Goal: Transaction & Acquisition: Purchase product/service

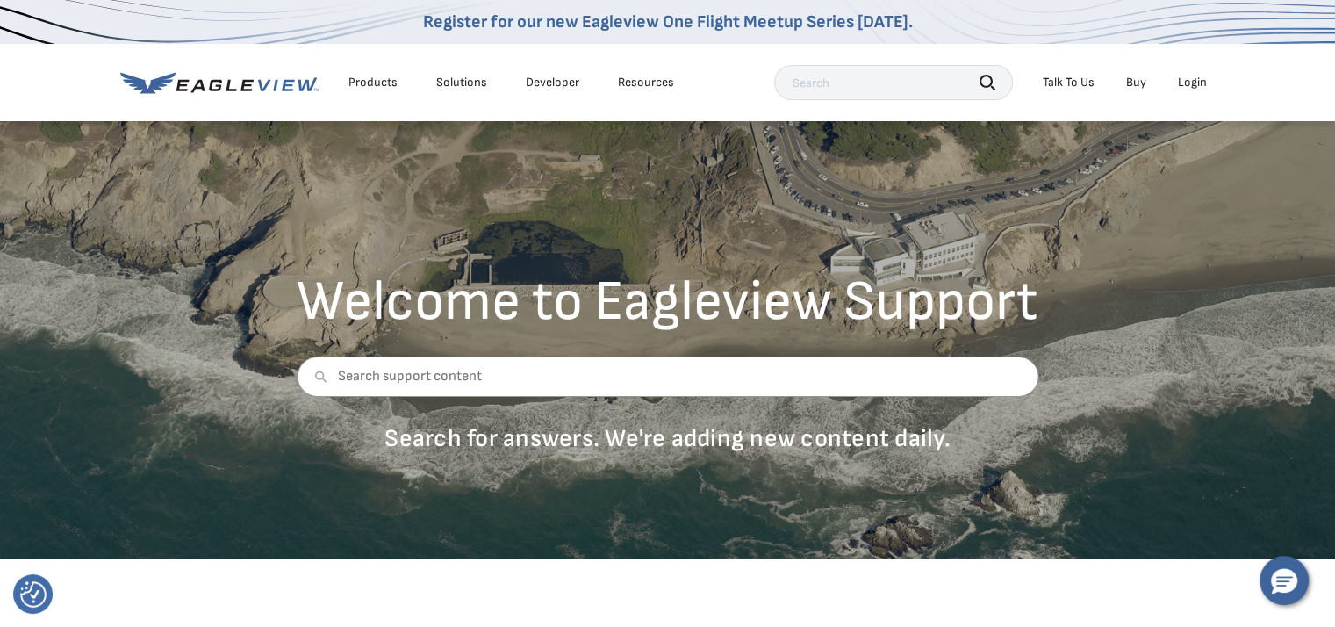
click at [1194, 78] on div "Login" at bounding box center [1192, 83] width 29 height 16
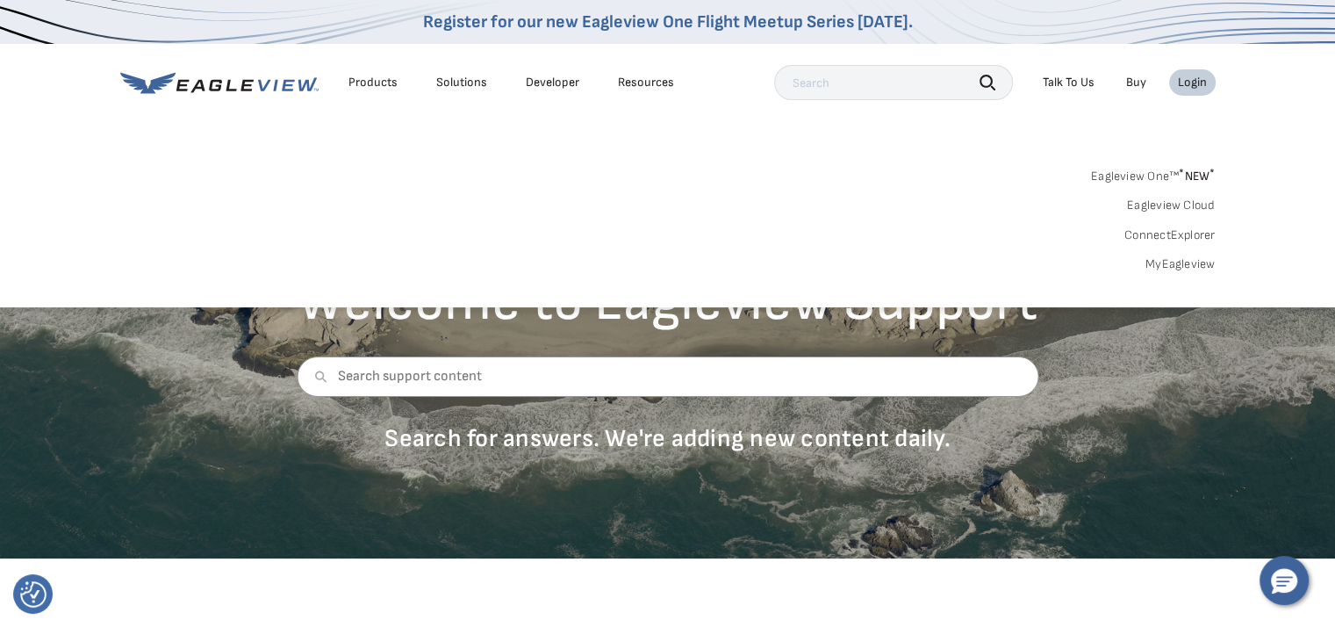
click at [1194, 78] on div "Login" at bounding box center [1192, 83] width 29 height 16
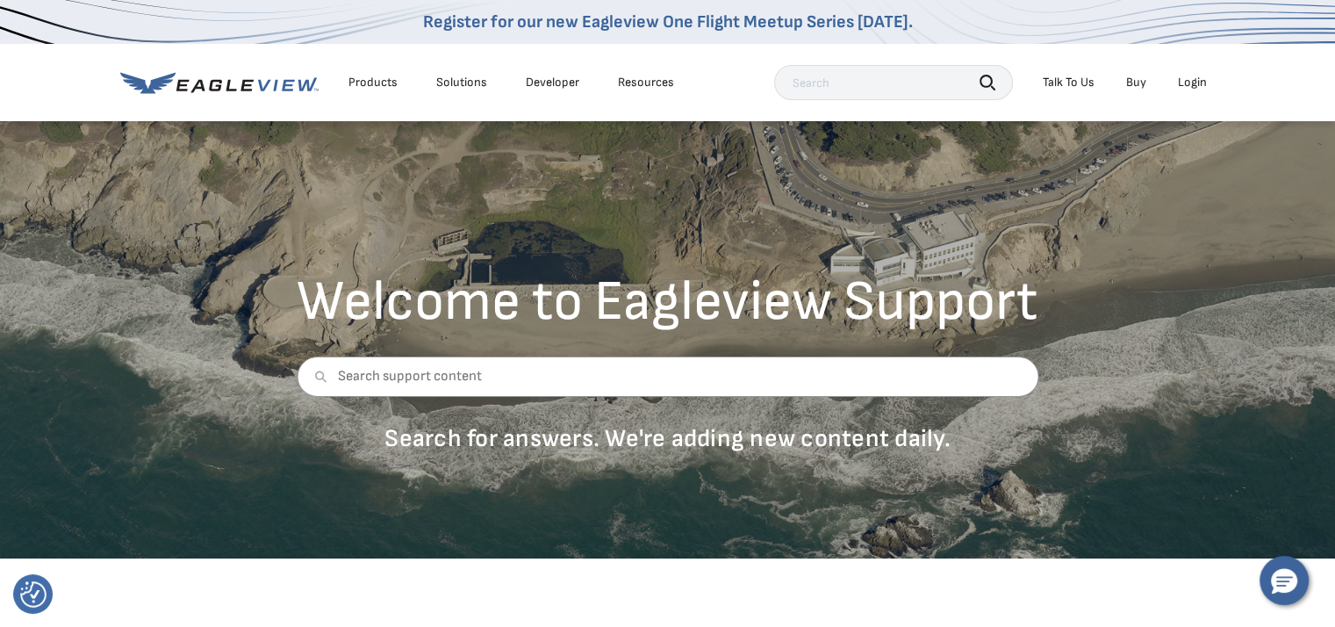
click at [1194, 78] on div "Login" at bounding box center [1192, 83] width 29 height 16
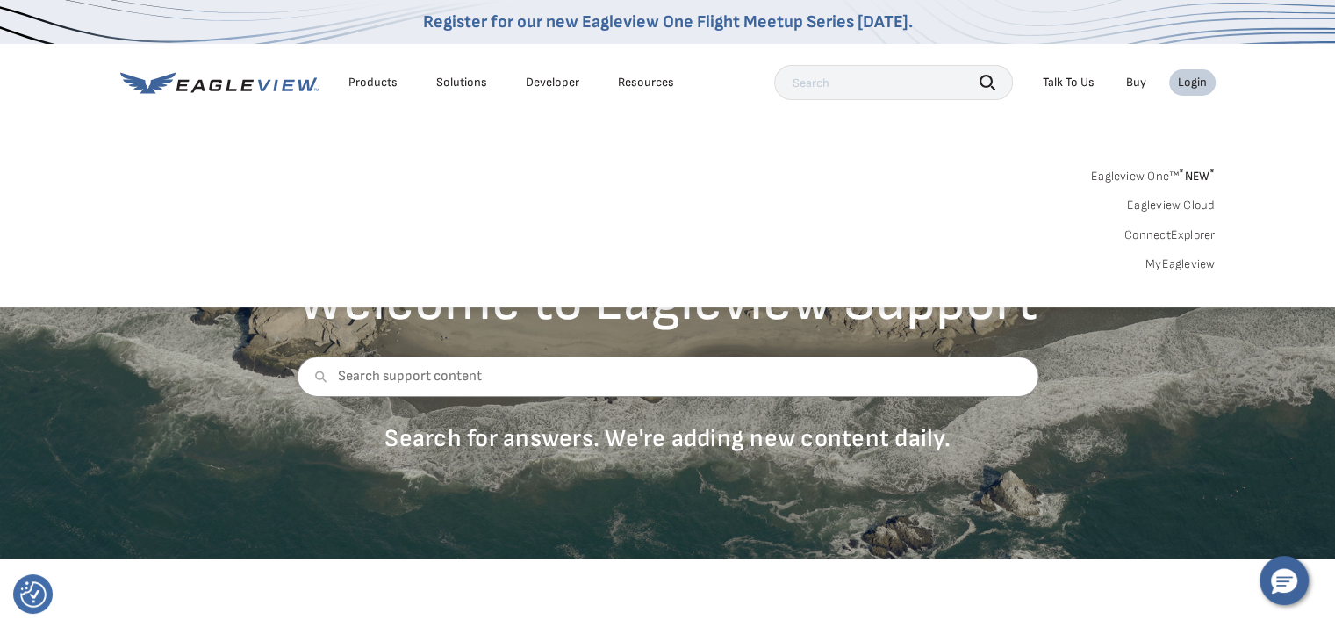
click at [1194, 78] on div "Login" at bounding box center [1192, 83] width 29 height 16
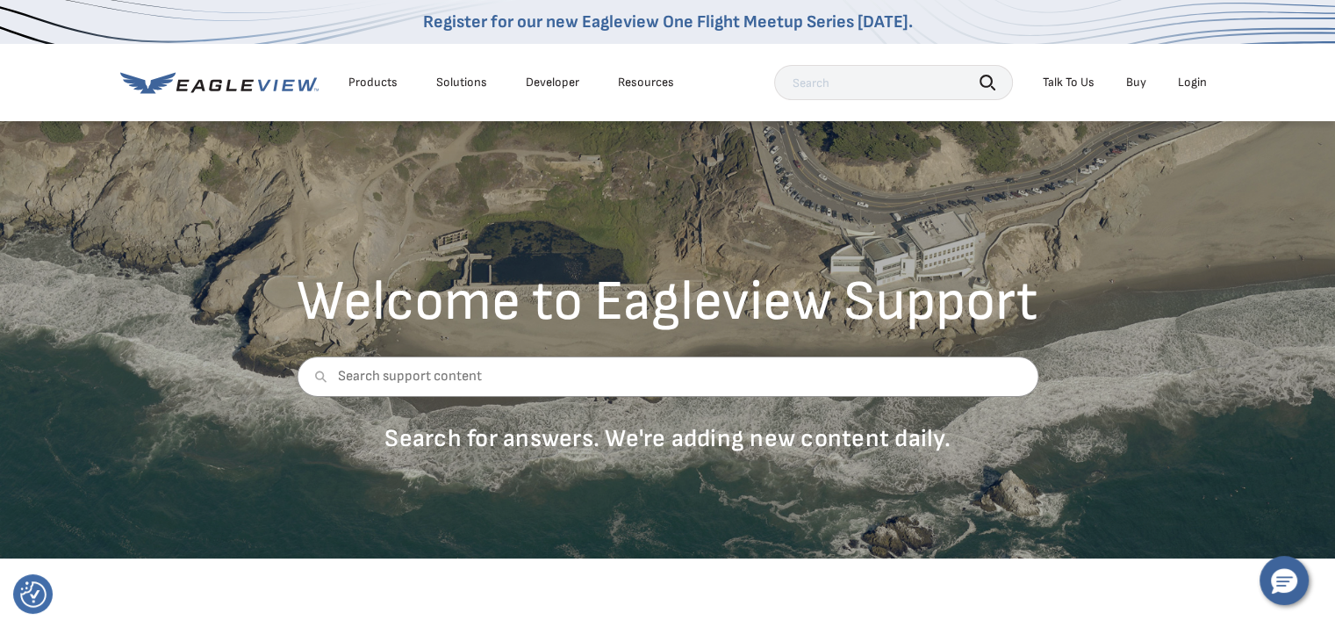
click at [1194, 78] on div "Login" at bounding box center [1192, 83] width 29 height 16
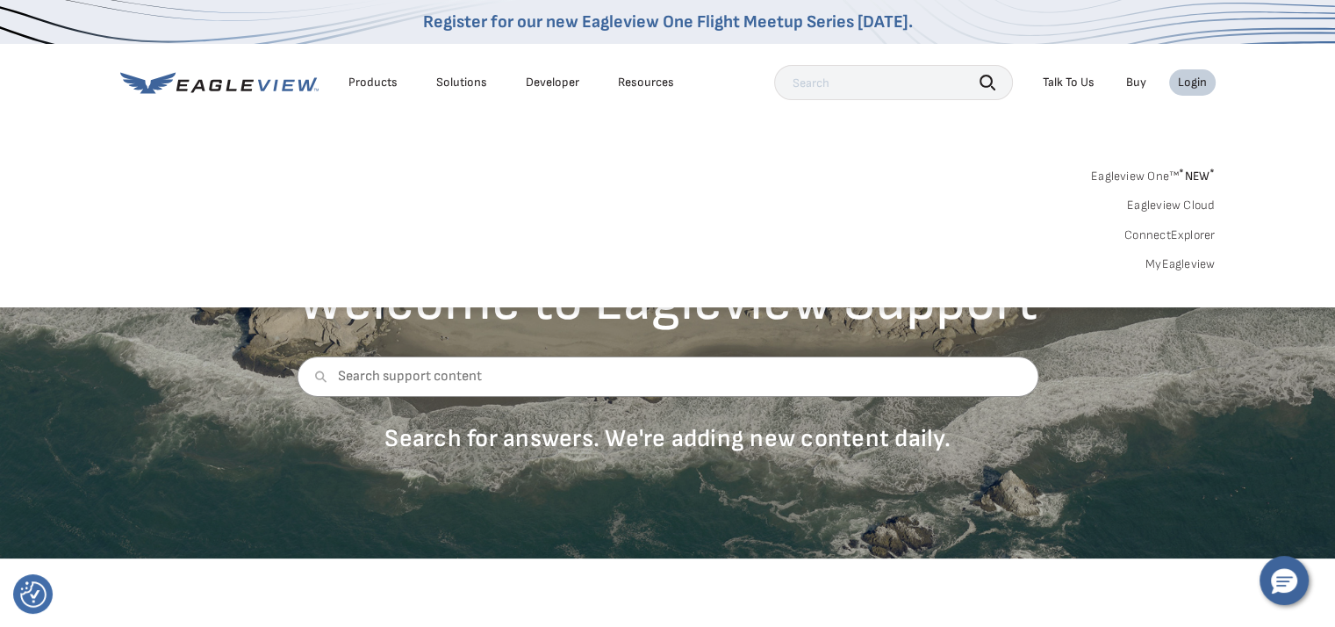
click at [1194, 78] on div "Login" at bounding box center [1192, 83] width 29 height 16
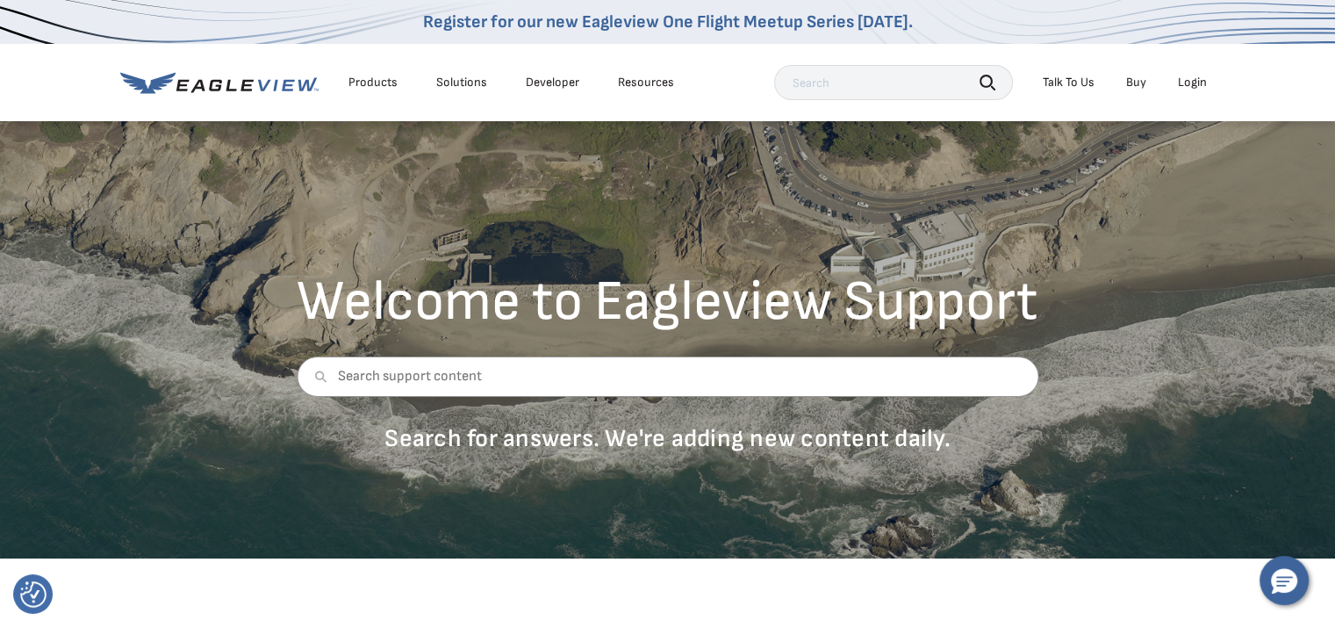
click at [1177, 64] on div "Products Solutions Developer Resources Search Talk To Us Buy Login" at bounding box center [668, 82] width 1096 height 77
drag, startPoint x: 1178, startPoint y: 68, endPoint x: 1179, endPoint y: 77, distance: 9.7
click at [1178, 68] on div "Search Talk To Us Buy Login" at bounding box center [995, 82] width 442 height 35
click at [1180, 79] on div "Login" at bounding box center [1192, 83] width 29 height 16
click at [1200, 75] on div "Login" at bounding box center [1192, 83] width 29 height 16
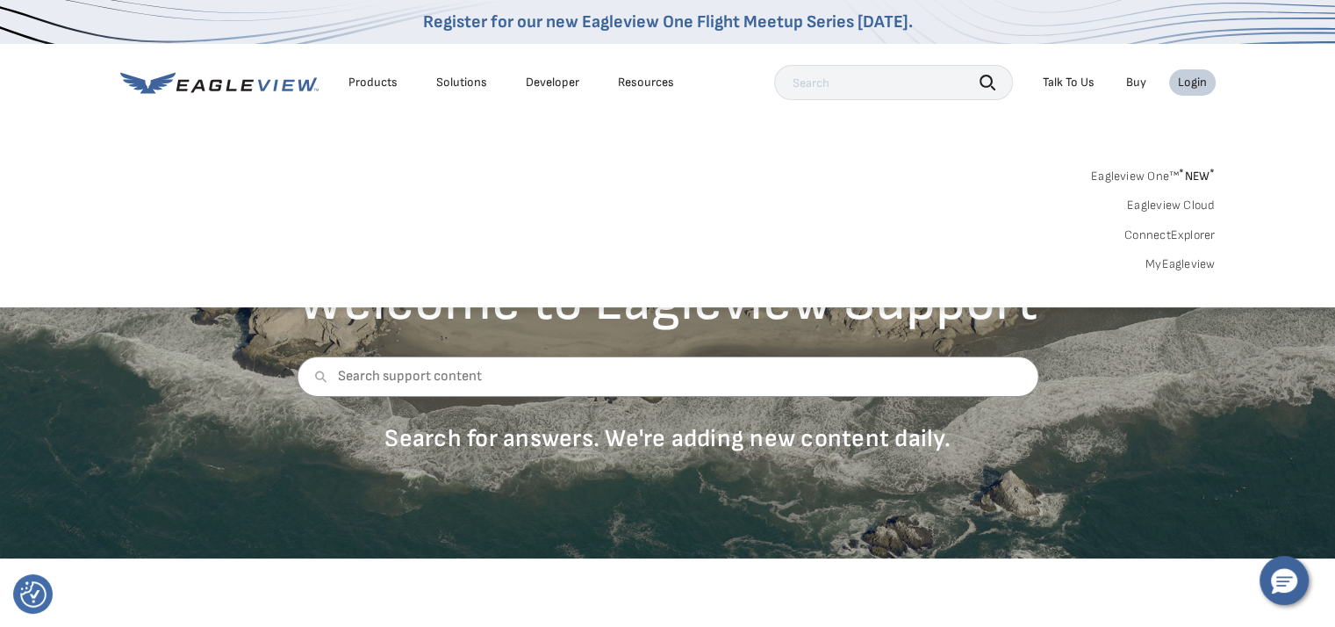
click at [1159, 262] on link "MyEagleview" at bounding box center [1181, 264] width 70 height 16
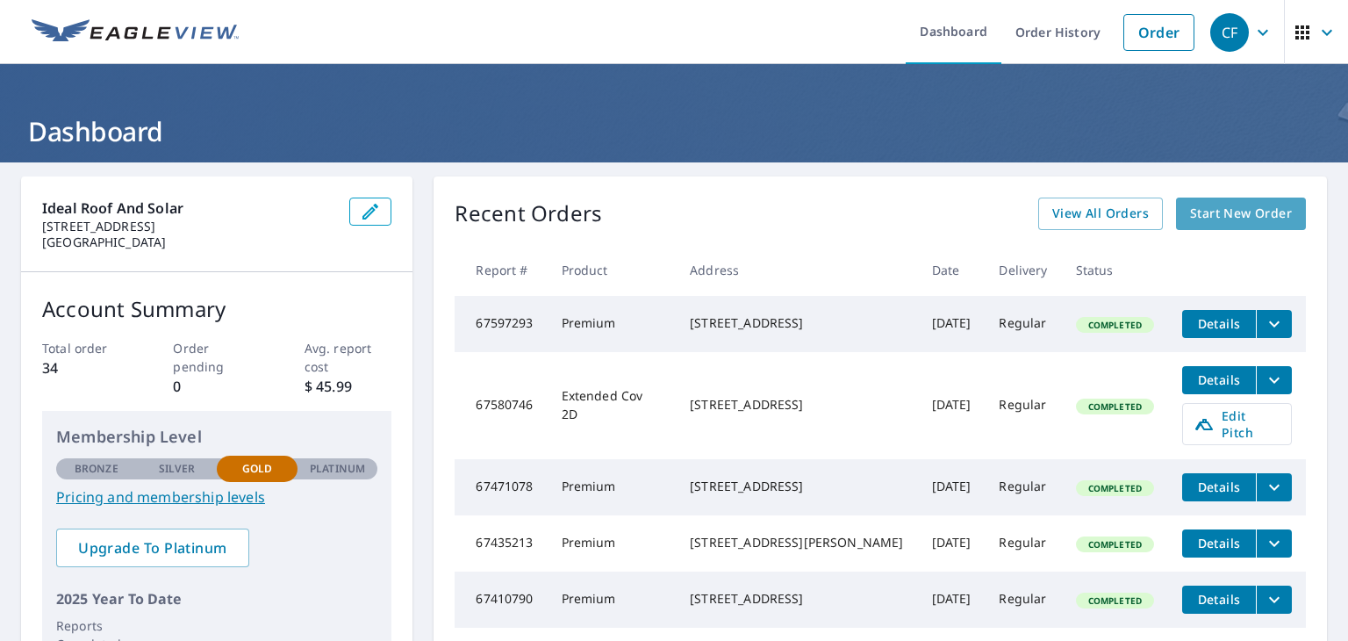
click at [1261, 219] on span "Start New Order" at bounding box center [1241, 214] width 102 height 22
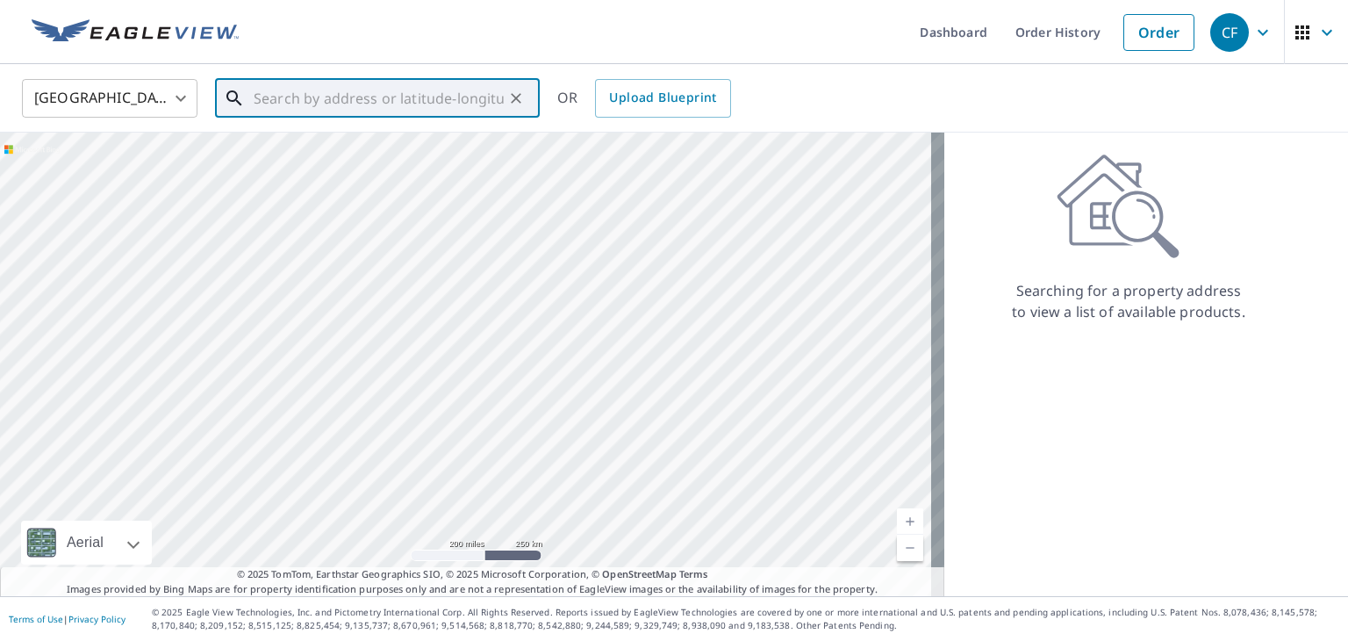
click at [365, 100] on input "text" at bounding box center [379, 98] width 250 height 49
paste input "13113 Trenton pl Thorton, CO 80602"
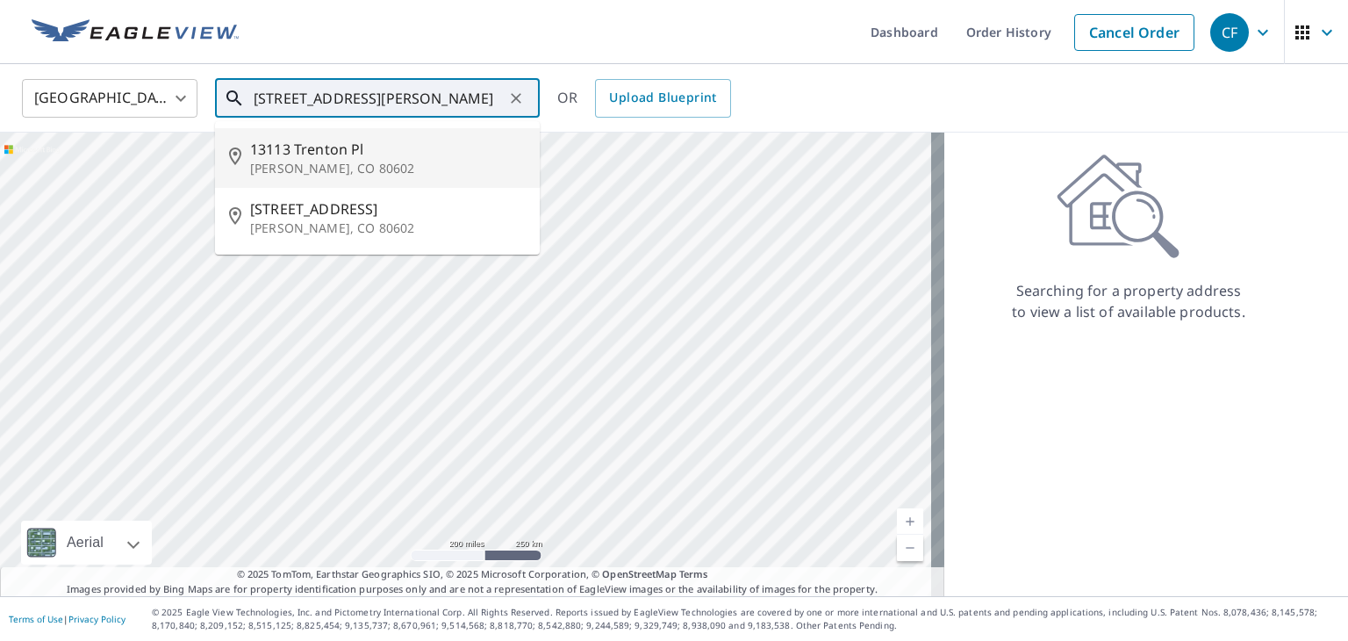
click at [415, 169] on p "Thornton, CO 80602" at bounding box center [388, 169] width 276 height 18
type input "13113 Trenton Pl Thornton, CO 80602"
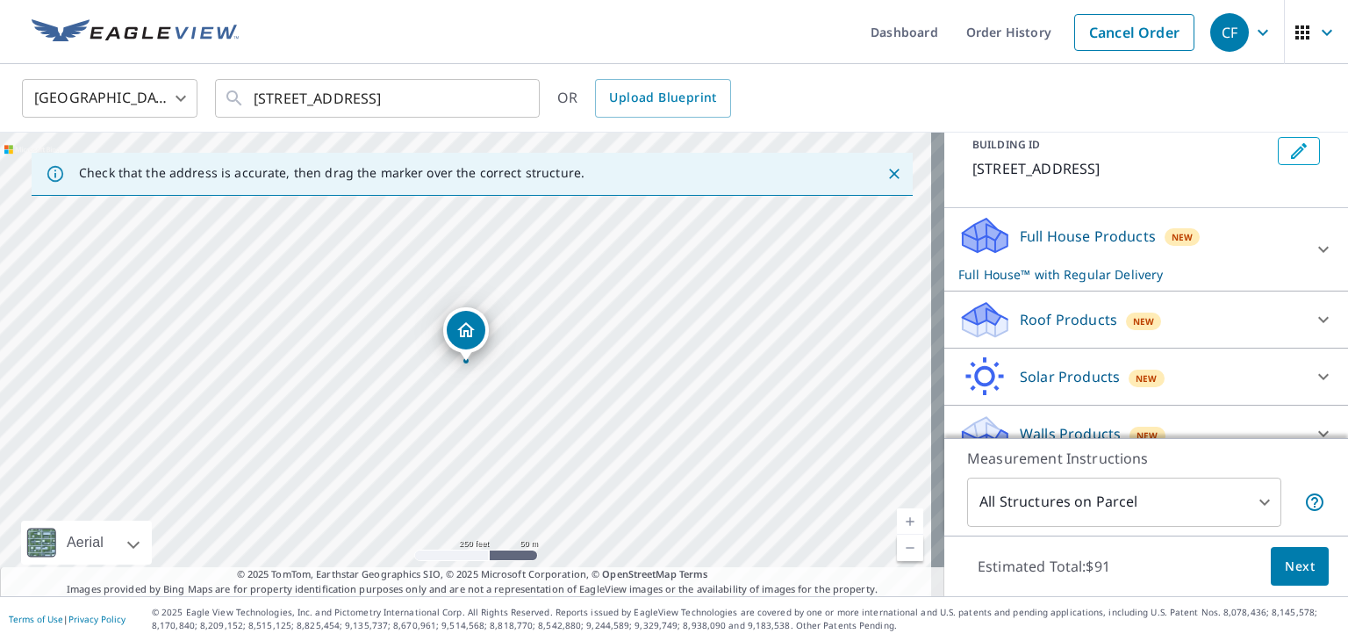
scroll to position [130, 0]
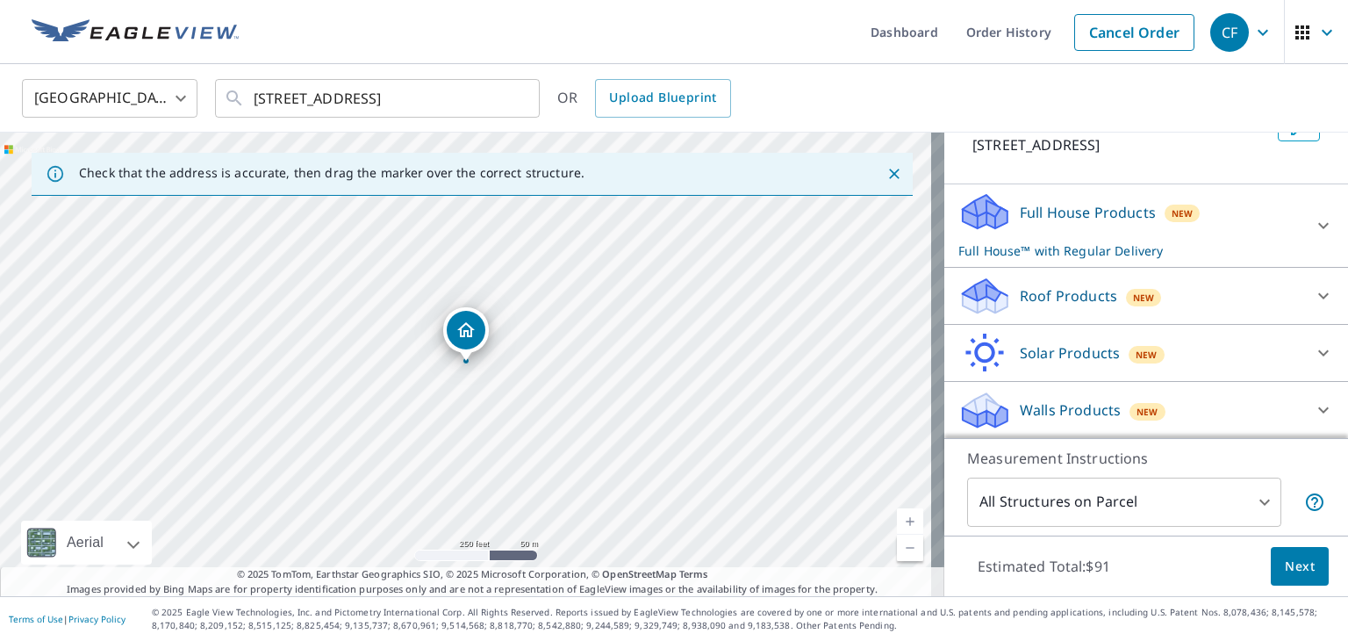
click at [1216, 506] on body "CF CF Dashboard Order History Cancel Order CF United States US ​ 13113 Trenton …" at bounding box center [674, 320] width 1348 height 641
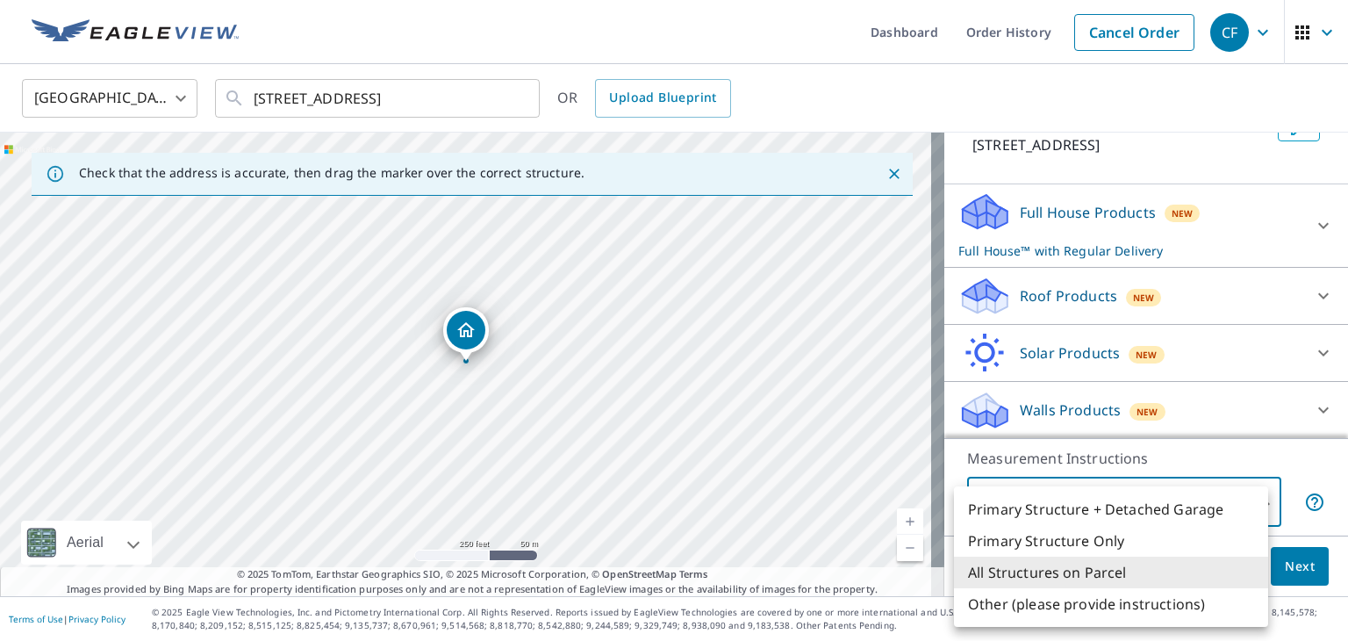
click at [1141, 541] on li "Primary Structure Only" at bounding box center [1111, 541] width 314 height 32
type input "2"
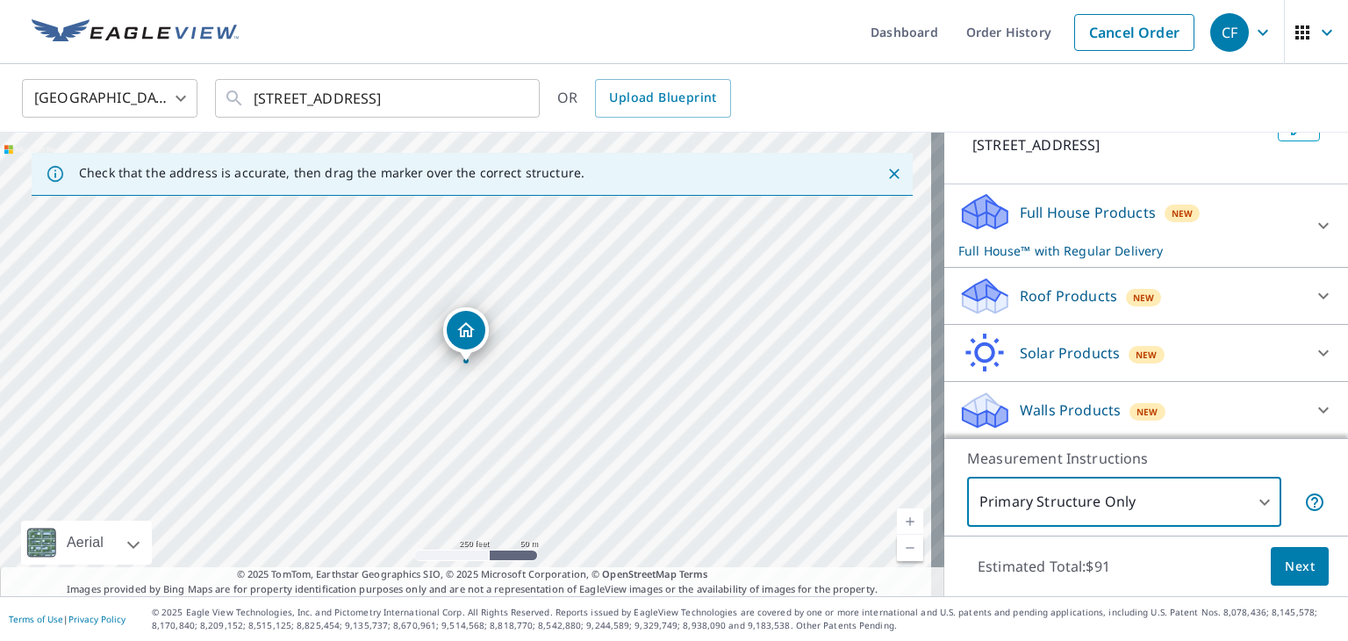
click at [1306, 575] on button "Next" at bounding box center [1300, 567] width 58 height 40
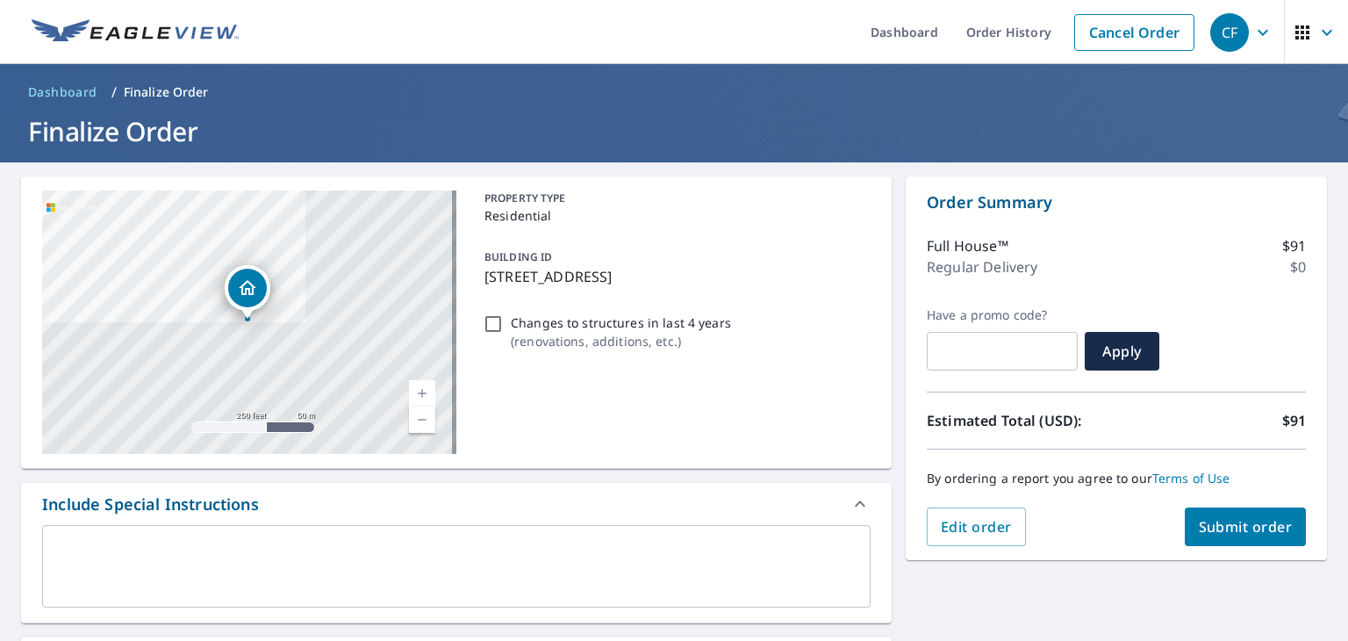
click at [1211, 521] on span "Submit order" at bounding box center [1246, 526] width 94 height 19
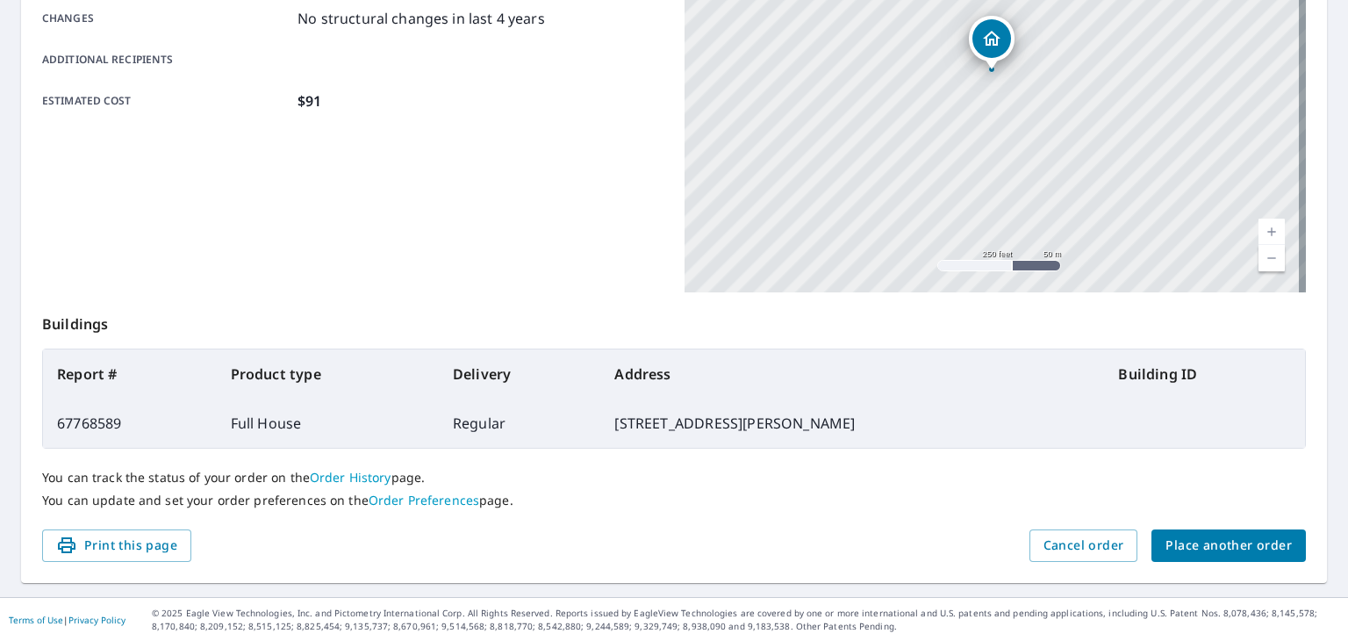
scroll to position [40, 0]
